Goal: Navigation & Orientation: Understand site structure

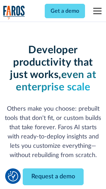
scroll to position [82, 0]
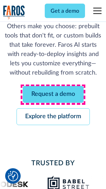
click at [53, 95] on link "Request a demo" at bounding box center [53, 94] width 61 height 17
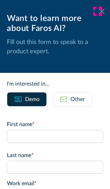
click at [99, 11] on icon at bounding box center [101, 11] width 5 height 5
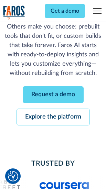
scroll to position [104, 0]
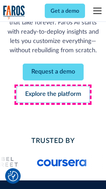
click at [53, 95] on link "Explore the platform" at bounding box center [52, 94] width 73 height 17
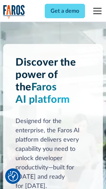
scroll to position [5224, 0]
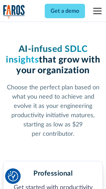
scroll to position [1087, 0]
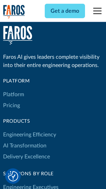
click at [13, 94] on link "Platform" at bounding box center [13, 94] width 21 height 11
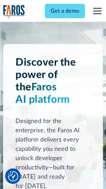
scroll to position [5444, 0]
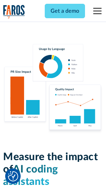
scroll to position [4281, 0]
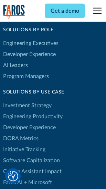
click at [21, 133] on link "DORA Metrics" at bounding box center [20, 138] width 35 height 11
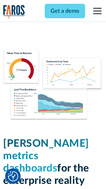
scroll to position [3036, 0]
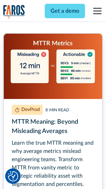
scroll to position [3140, 0]
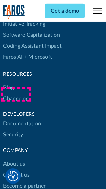
click at [16, 94] on link "Changelog" at bounding box center [15, 98] width 25 height 11
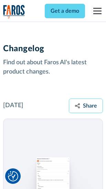
scroll to position [8409, 0]
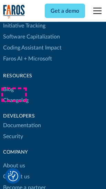
click at [14, 160] on link "About us" at bounding box center [14, 165] width 22 height 11
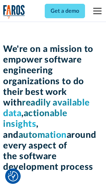
scroll to position [2372, 0]
